Goal: Find specific page/section: Find specific page/section

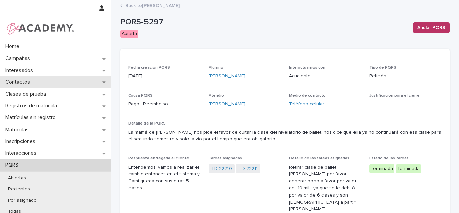
click at [62, 85] on div "Contactos" at bounding box center [55, 82] width 111 height 12
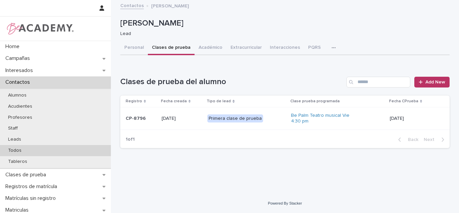
click at [14, 146] on div "Todos" at bounding box center [55, 150] width 111 height 11
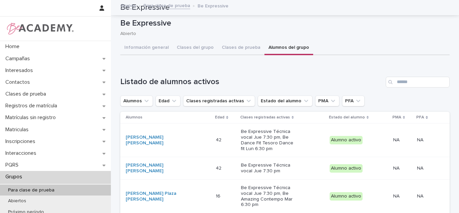
scroll to position [90, 0]
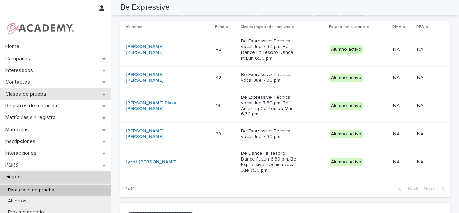
click at [30, 88] on div "Clases de prueba" at bounding box center [55, 94] width 111 height 12
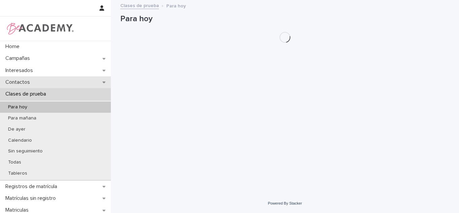
click at [27, 84] on p "Contactos" at bounding box center [19, 82] width 33 height 6
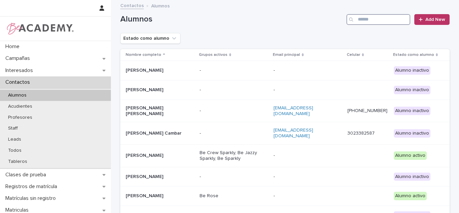
click at [366, 21] on input "Search" at bounding box center [379, 19] width 64 height 11
type input "*"
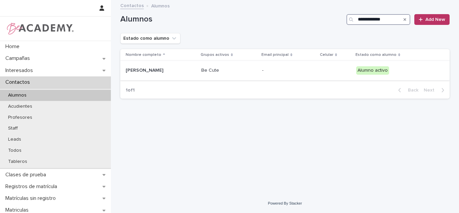
type input "**********"
click at [196, 74] on div "Guadalupe Ramirez Cardona" at bounding box center [161, 70] width 70 height 11
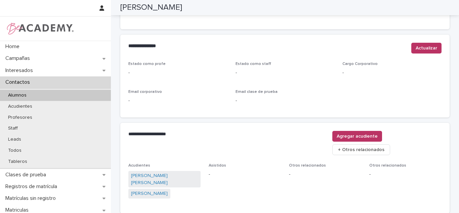
scroll to position [262, 0]
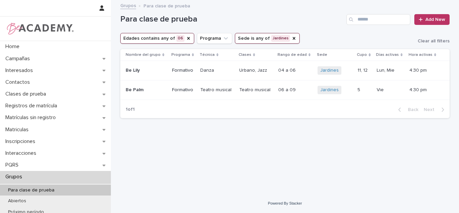
scroll to position [88, 0]
